Goal: Go to known website: Access a specific website the user already knows

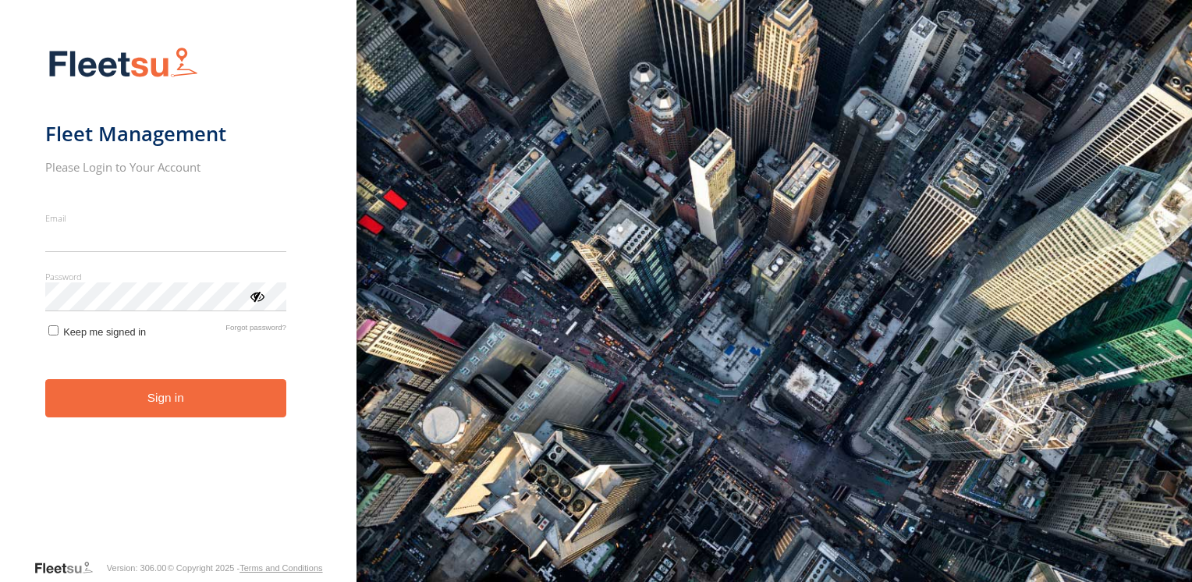
type input "**********"
click at [144, 411] on button "Sign in" at bounding box center [165, 398] width 241 height 38
click at [143, 397] on button "Sign in" at bounding box center [165, 398] width 241 height 38
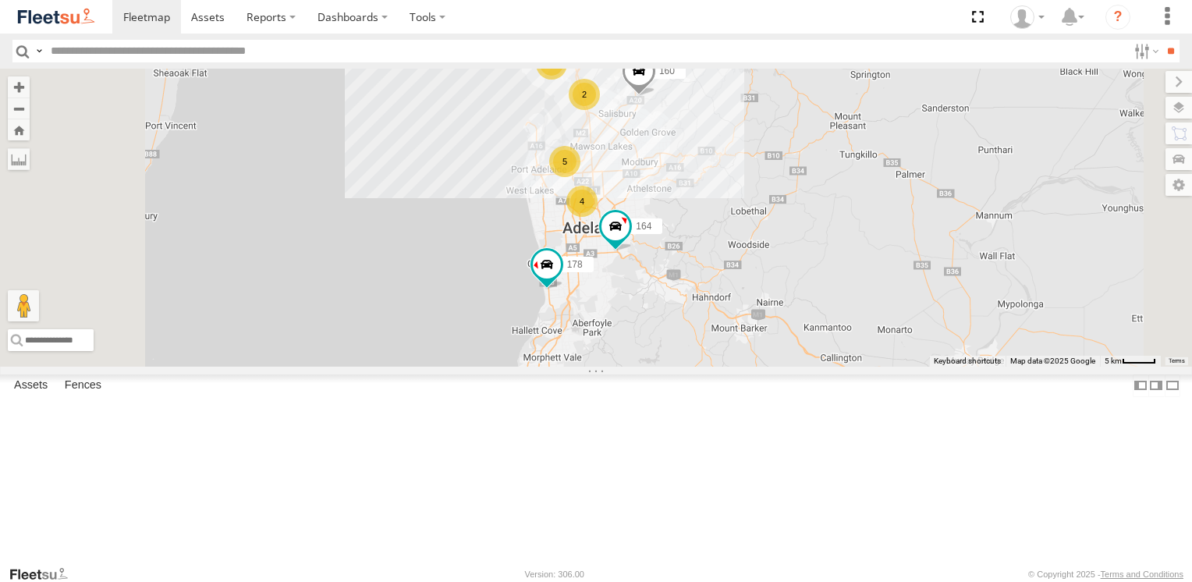
scroll to position [347, 0]
